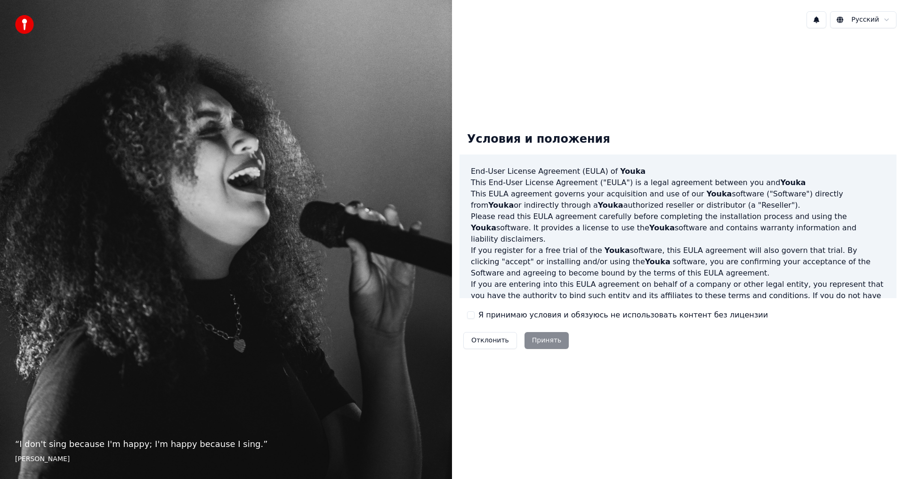
click at [544, 340] on div "Отклонить Принять" at bounding box center [516, 340] width 113 height 24
click at [585, 49] on div "Условия и положения End-User License Agreement (EULA) of Youka This End-User Li…" at bounding box center [678, 238] width 452 height 405
click at [881, 18] on html "“ [PERSON_NAME]'t sing because I'm happy; I'm happy because I sing. ” [PERSON_N…" at bounding box center [452, 239] width 904 height 479
click at [888, 22] on html "“ [PERSON_NAME]'t sing because I'm happy; I'm happy because I sing. ” [PERSON_N…" at bounding box center [452, 239] width 904 height 479
click at [725, 64] on html "“ [PERSON_NAME]'t sing because I'm happy; I'm happy because I sing. ” [PERSON_N…" at bounding box center [452, 239] width 904 height 479
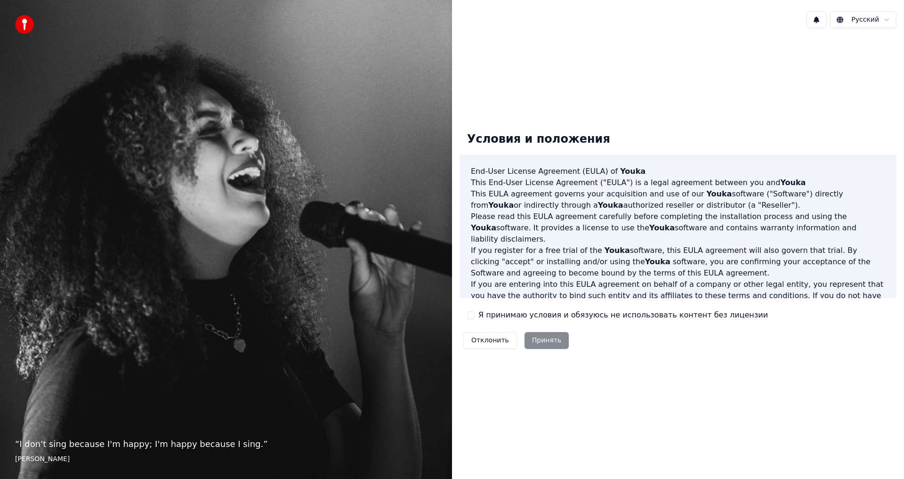
click at [543, 342] on div "Отклонить Принять" at bounding box center [516, 340] width 113 height 24
click at [543, 340] on div "Отклонить Принять" at bounding box center [516, 340] width 113 height 24
click at [544, 340] on div "Отклонить Принять" at bounding box center [516, 340] width 113 height 24
click at [641, 60] on div "Условия и положения End-User License Agreement (EULA) of Youka This End-User Li…" at bounding box center [678, 238] width 452 height 405
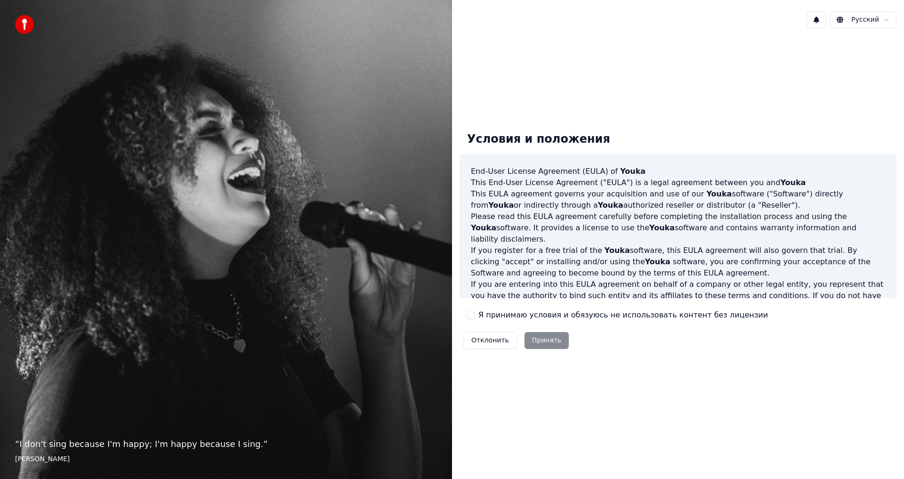
click at [870, 22] on html "“ [PERSON_NAME]'t sing because I'm happy; I'm happy because I sing. ” [PERSON_N…" at bounding box center [452, 239] width 904 height 479
click at [738, 75] on html "“ [PERSON_NAME]'t sing because I'm happy; I'm happy because I sing. ” [PERSON_N…" at bounding box center [452, 239] width 904 height 479
click at [541, 339] on div "Отклонить Принять" at bounding box center [516, 340] width 113 height 24
click at [485, 339] on button "Отклонить" at bounding box center [490, 340] width 54 height 17
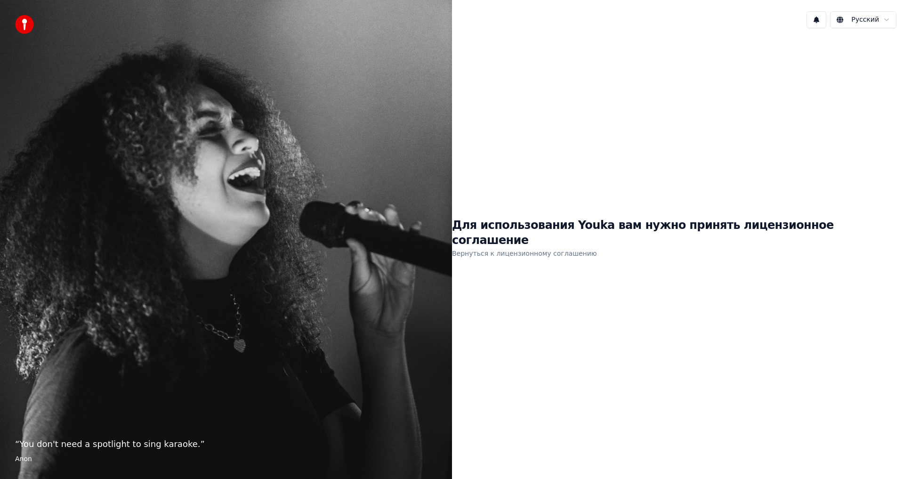
click at [544, 344] on div "Для использования Youka вам нужно принять лицензионное соглашение Вернуться к л…" at bounding box center [678, 238] width 452 height 405
click at [583, 246] on link "Вернуться к лицензионному соглашению" at bounding box center [524, 253] width 145 height 15
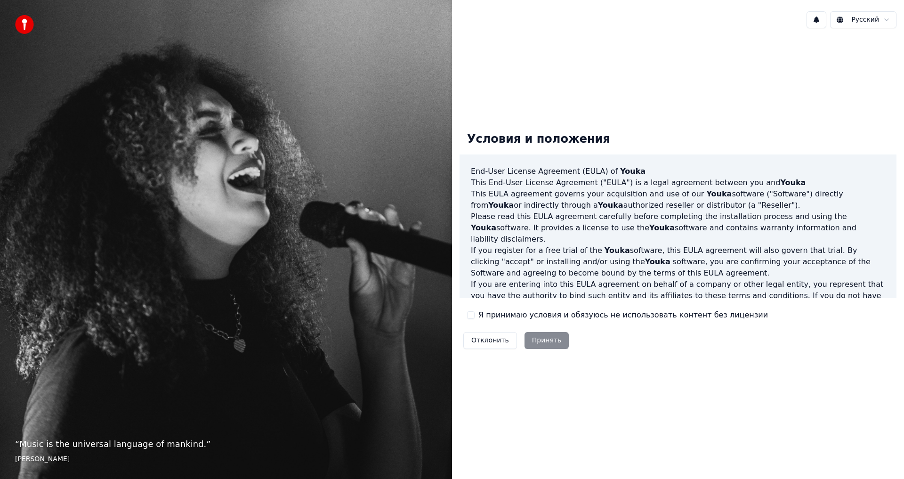
click at [540, 341] on div "Отклонить Принять" at bounding box center [516, 340] width 113 height 24
click at [551, 341] on div "Отклонить Принять" at bounding box center [516, 340] width 113 height 24
click at [474, 317] on button "Я принимаю условия и обязуюсь не использовать контент без лицензии" at bounding box center [471, 315] width 8 height 8
click at [543, 343] on button "Принять" at bounding box center [547, 340] width 45 height 17
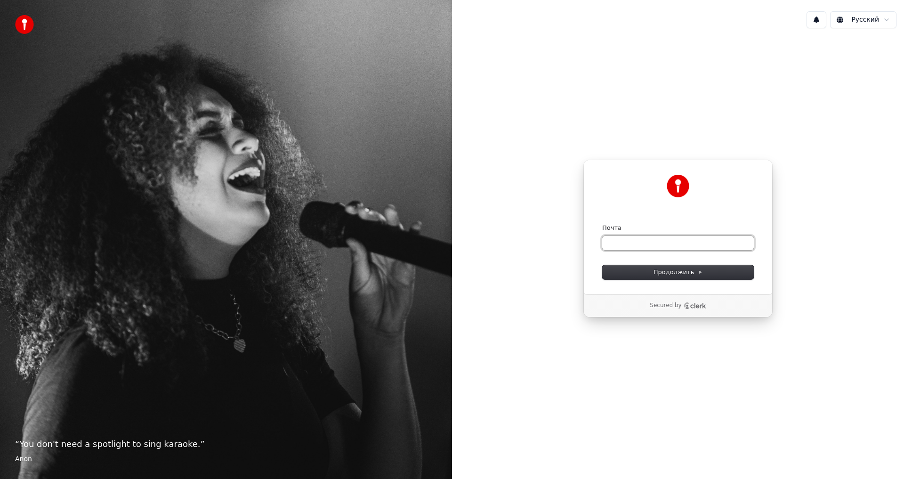
click at [630, 245] on input "Почта" at bounding box center [678, 243] width 152 height 14
click at [620, 242] on input "Почта" at bounding box center [678, 243] width 152 height 14
click at [693, 273] on span "Продолжить" at bounding box center [678, 272] width 49 height 8
type input "**********"
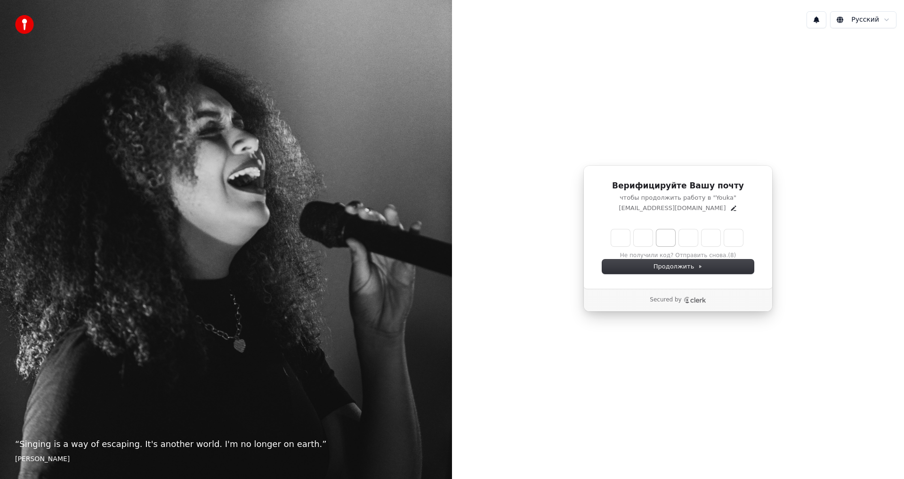
type input "*"
type input "**"
type input "*"
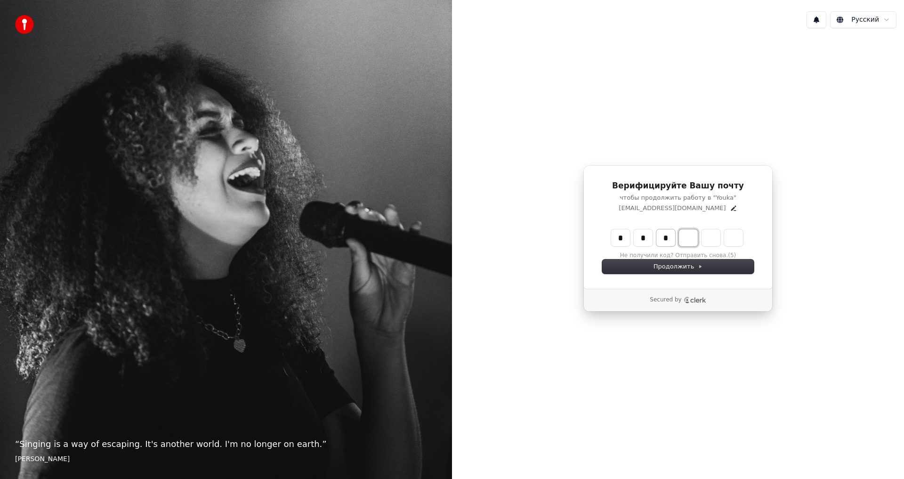
type input "***"
type input "*"
type input "****"
type input "*"
type input "*****"
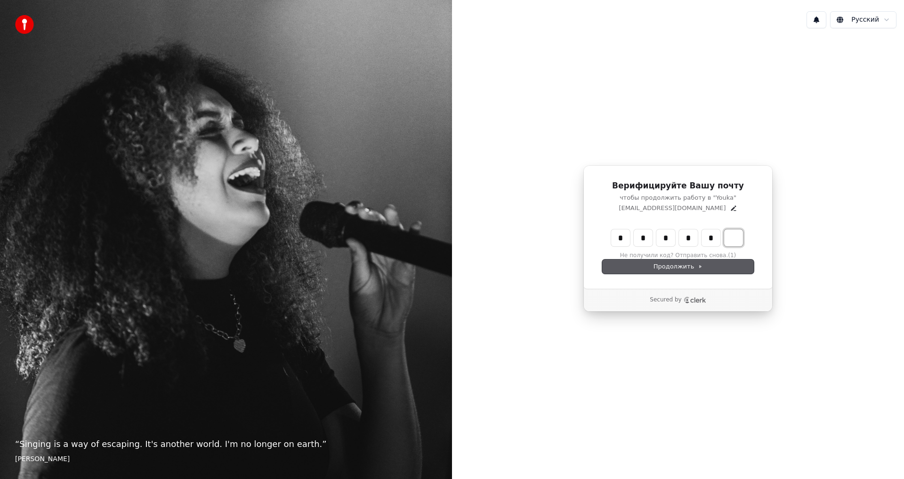
type input "*"
type input "******"
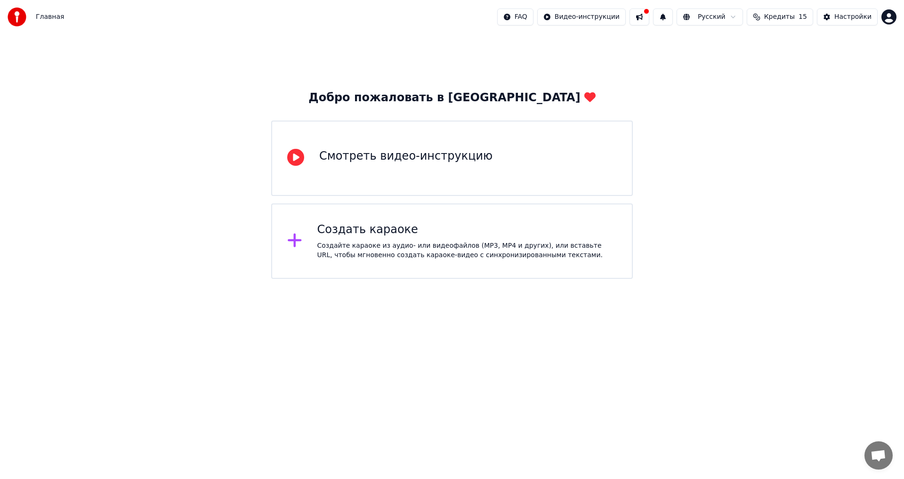
click at [154, 213] on div "Добро пожаловать в Youka Смотреть видео-инструкцию Создать караоке Создайте кар…" at bounding box center [452, 156] width 904 height 245
click at [226, 279] on html "Главная FAQ Видео-инструкции Русский Кредиты 15 Настройки Добро пожаловать в Yo…" at bounding box center [452, 139] width 904 height 279
drag, startPoint x: 718, startPoint y: 96, endPoint x: 734, endPoint y: 8, distance: 89.1
click at [718, 91] on div "Добро пожаловать в Youka Смотреть видео-инструкцию Создать караоке Создайте кар…" at bounding box center [452, 156] width 904 height 245
click at [734, 21] on html "Главная FAQ Видео-инструкции Русский Кредиты 15 Настройки Добро пожаловать в Yo…" at bounding box center [452, 139] width 904 height 279
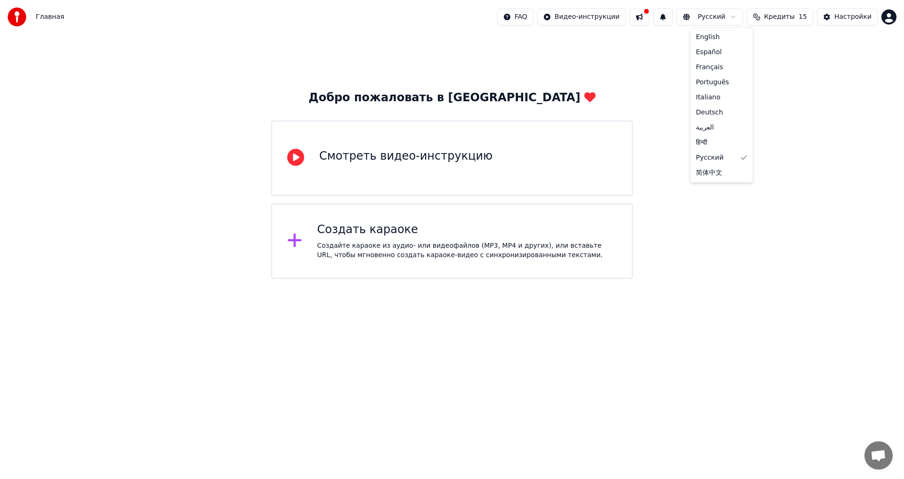
click at [834, 143] on html "Главная FAQ Видео-инструкции Русский Кредиты 15 Настройки Добро пожаловать в Yo…" at bounding box center [452, 139] width 904 height 279
click at [795, 19] on span "Кредиты" at bounding box center [779, 16] width 31 height 9
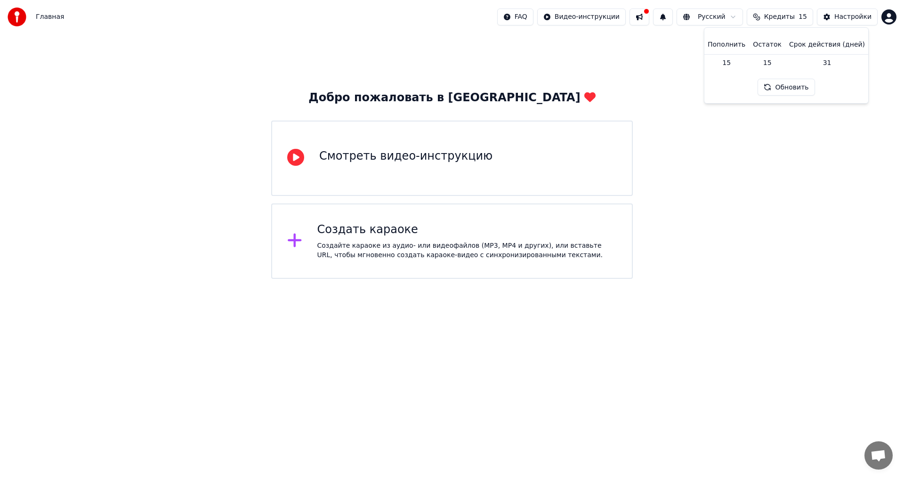
click at [762, 164] on div "Добро пожаловать в Youka Смотреть видео-инструкцию Создать караоке Создайте кар…" at bounding box center [452, 156] width 904 height 245
click at [853, 19] on div "Настройки" at bounding box center [853, 16] width 37 height 9
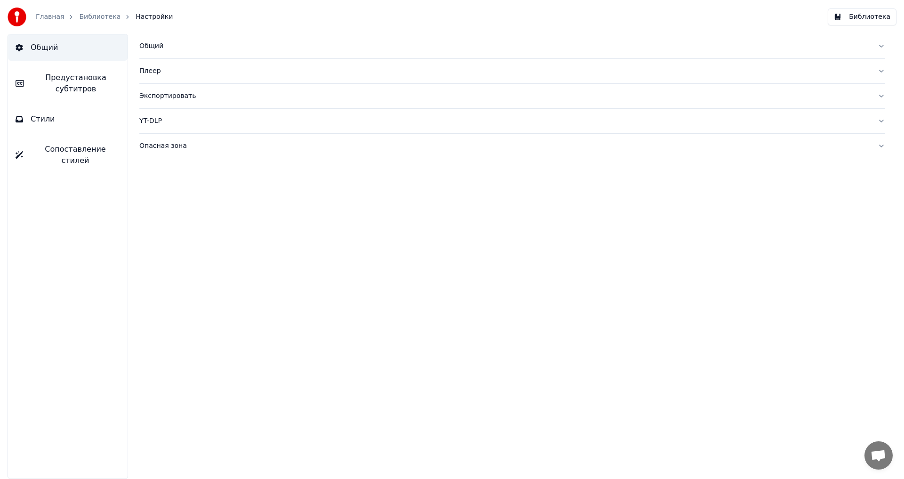
click at [50, 18] on link "Главная" at bounding box center [50, 16] width 28 height 9
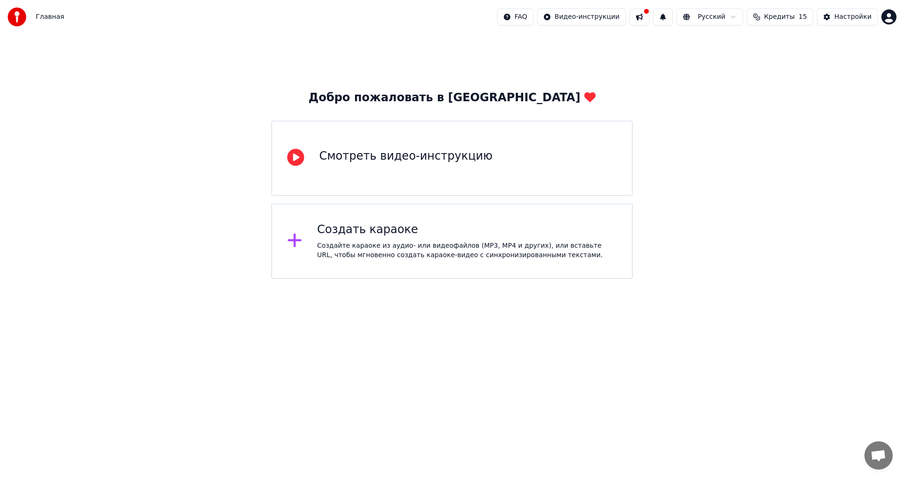
click at [294, 242] on icon at bounding box center [295, 241] width 14 height 14
click at [297, 163] on icon at bounding box center [295, 157] width 17 height 17
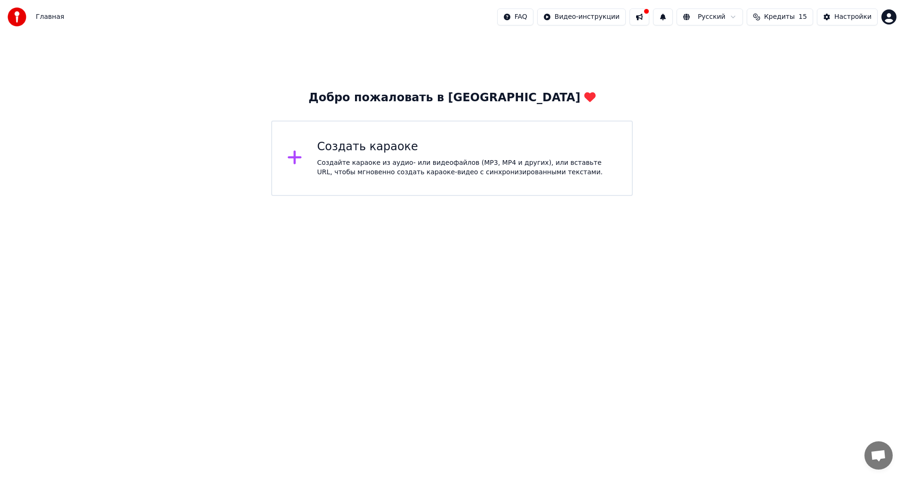
click at [13, 16] on img at bounding box center [17, 17] width 19 height 19
click at [293, 162] on icon at bounding box center [294, 157] width 15 height 17
click at [19, 13] on img at bounding box center [17, 17] width 19 height 19
click at [20, 20] on img at bounding box center [17, 17] width 19 height 19
click at [649, 21] on button at bounding box center [640, 16] width 20 height 17
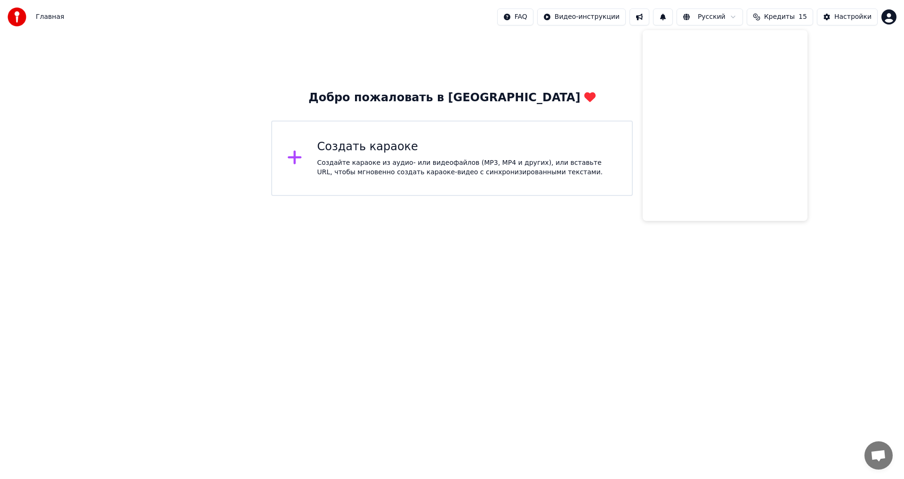
click at [608, 196] on html "Главная FAQ Видео-инструкции Русский Кредиты 15 Настройки Добро пожаловать в Yo…" at bounding box center [452, 98] width 904 height 196
click at [611, 74] on div "Добро пожаловать в Youka Создать караоке Создайте караоке из аудио- или видеофа…" at bounding box center [452, 115] width 904 height 162
click at [341, 196] on html "Главная FAQ Видео-инструкции Русский Кредиты 15 Настройки Добро пожаловать в Yo…" at bounding box center [452, 98] width 904 height 196
click at [430, 167] on div "Создайте караоке из аудио- или видеофайлов (MP3, MP4 и других), или вставьте UR…" at bounding box center [467, 167] width 300 height 19
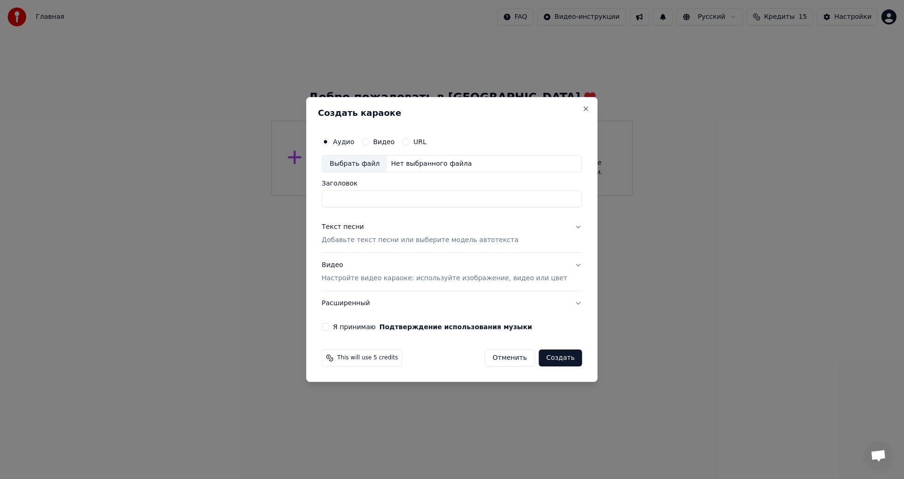
click at [339, 161] on div "Выбрать файл" at bounding box center [354, 163] width 65 height 17
click at [391, 144] on label "Видео" at bounding box center [384, 141] width 22 height 7
click at [369, 144] on button "Видео" at bounding box center [366, 142] width 8 height 8
click at [349, 142] on label "Аудио" at bounding box center [343, 141] width 21 height 7
click at [329, 142] on button "Аудио" at bounding box center [326, 142] width 8 height 8
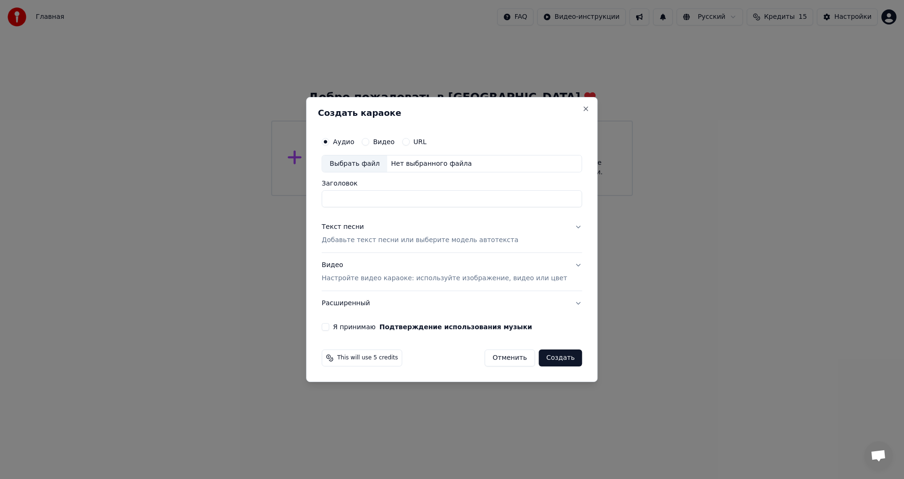
click at [344, 326] on div "Я принимаю Подтверждение использования музыки" at bounding box center [452, 327] width 260 height 8
click at [550, 357] on button "Создать" at bounding box center [560, 357] width 43 height 17
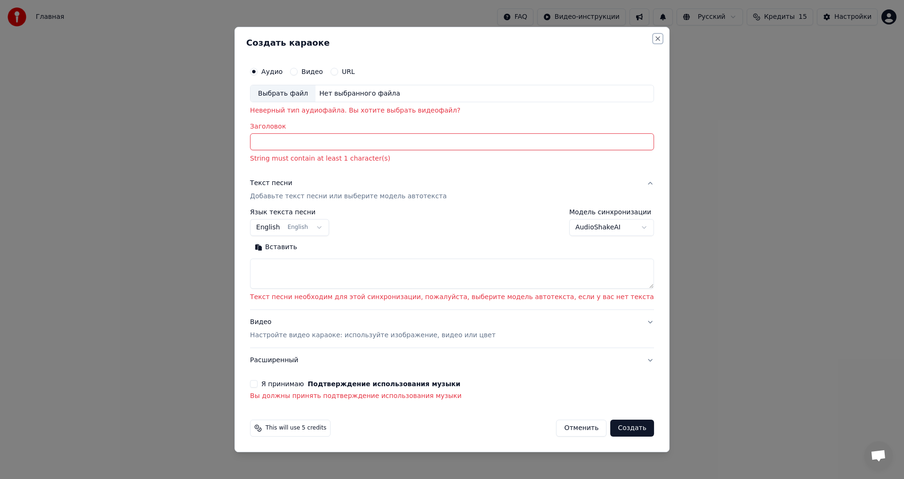
click at [654, 37] on button "Close" at bounding box center [658, 39] width 8 height 8
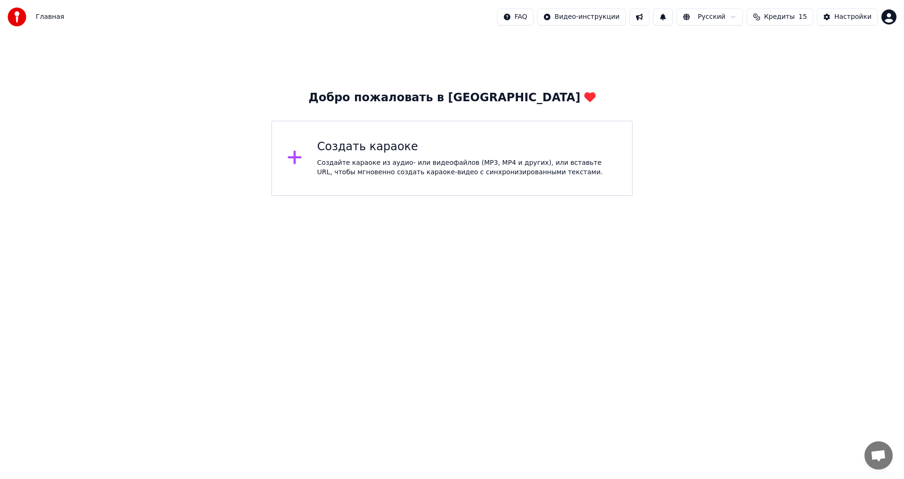
drag, startPoint x: 838, startPoint y: 125, endPoint x: 882, endPoint y: 9, distance: 123.9
click at [838, 122] on div "Добро пожаловать в Youka Создать караоке Создайте караоке из аудио- или видеофа…" at bounding box center [452, 115] width 904 height 162
